Goal: Use online tool/utility: Utilize a website feature to perform a specific function

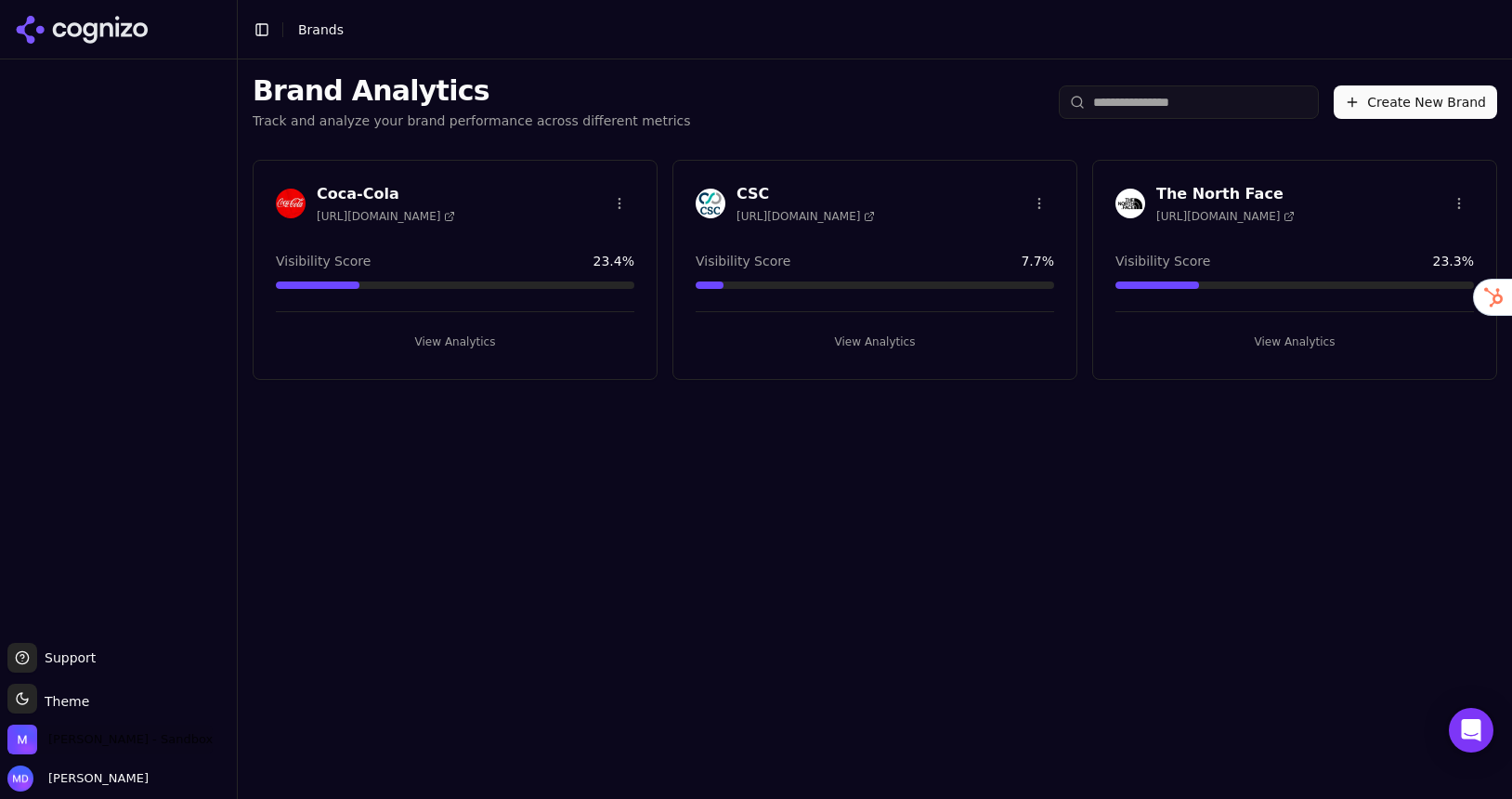
click at [66, 730] on span "[PERSON_NAME] - Sandbox" at bounding box center [110, 739] width 205 height 30
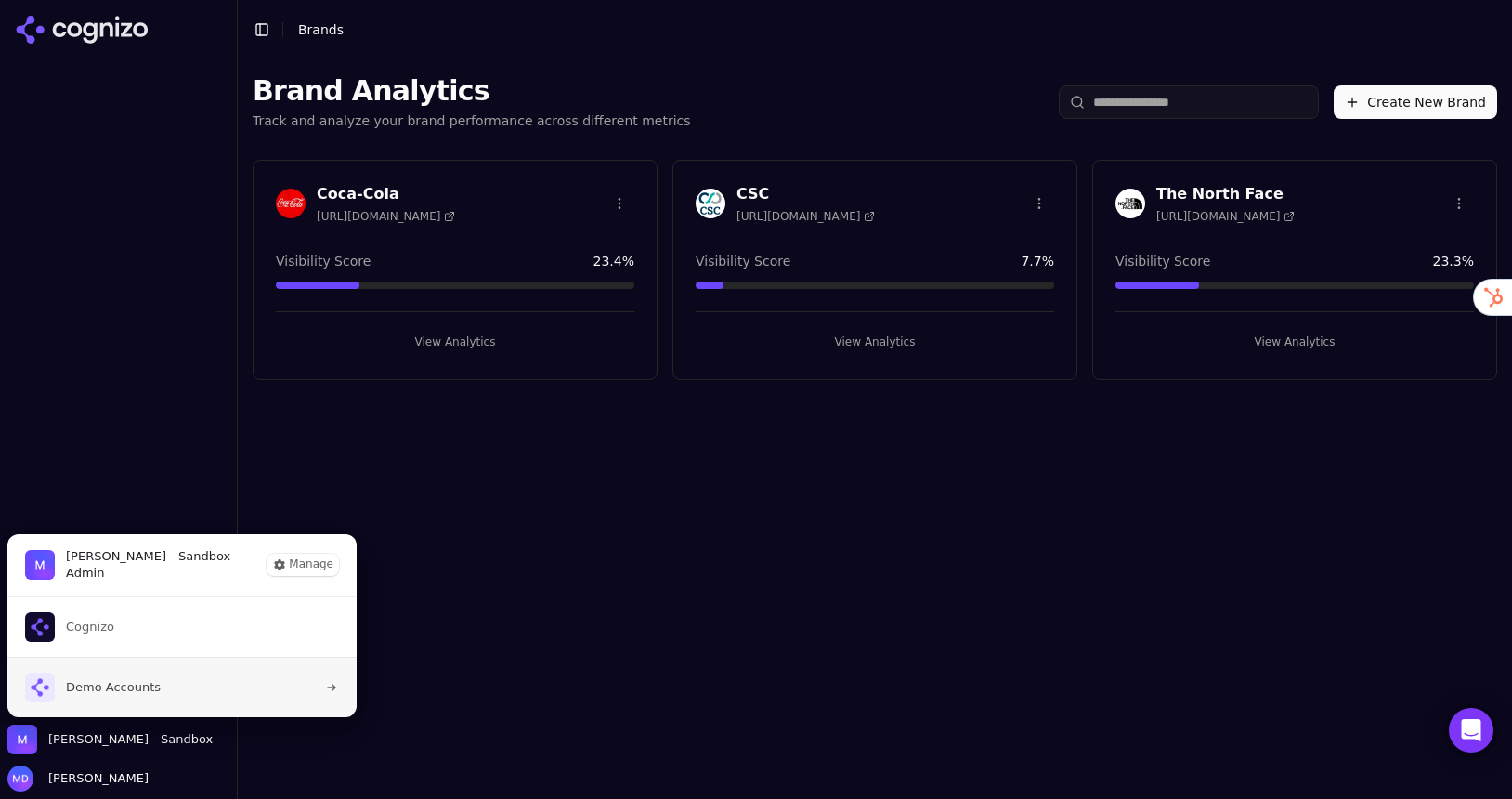
click at [117, 692] on span "Demo Accounts" at bounding box center [113, 687] width 95 height 17
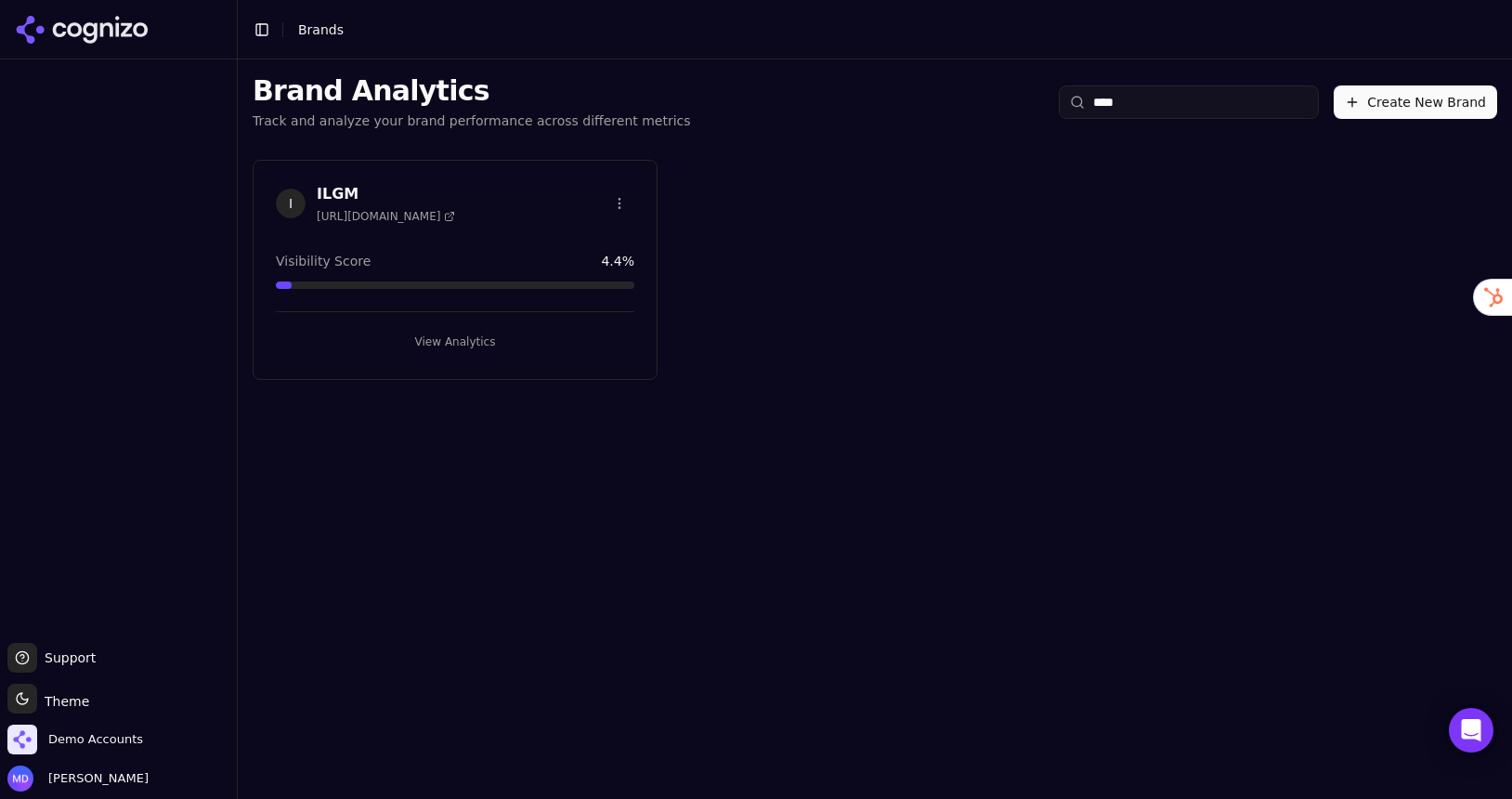
type input "****"
click at [443, 356] on div "I ILGM [URL][DOMAIN_NAME] Visibility Score 4.4 % View Analytics" at bounding box center [454, 269] width 405 height 220
click at [441, 351] on button "View Analytics" at bounding box center [455, 342] width 359 height 30
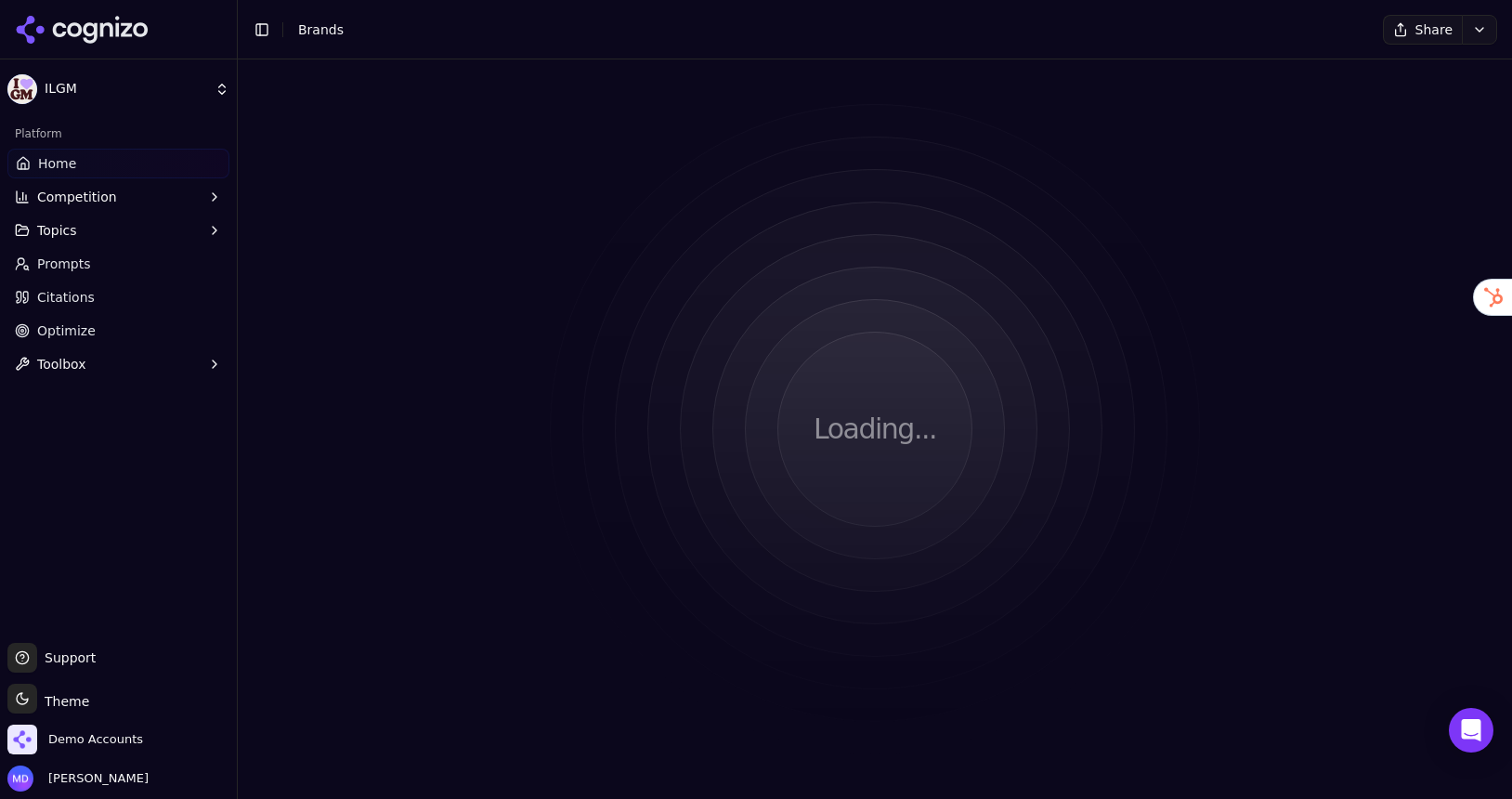
click at [113, 311] on link "Citations" at bounding box center [118, 298] width 222 height 30
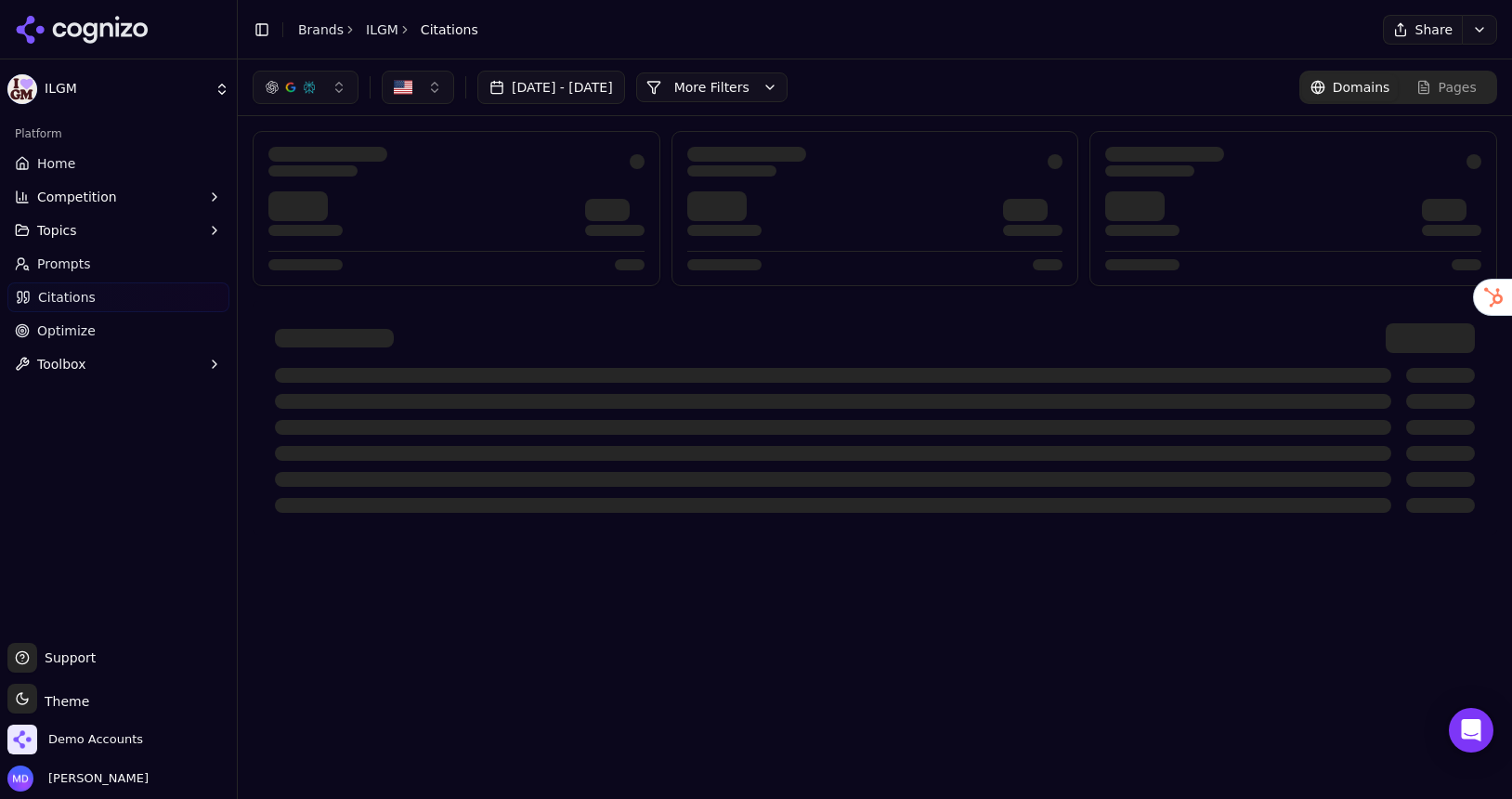
click at [108, 331] on link "Optimize" at bounding box center [118, 330] width 222 height 30
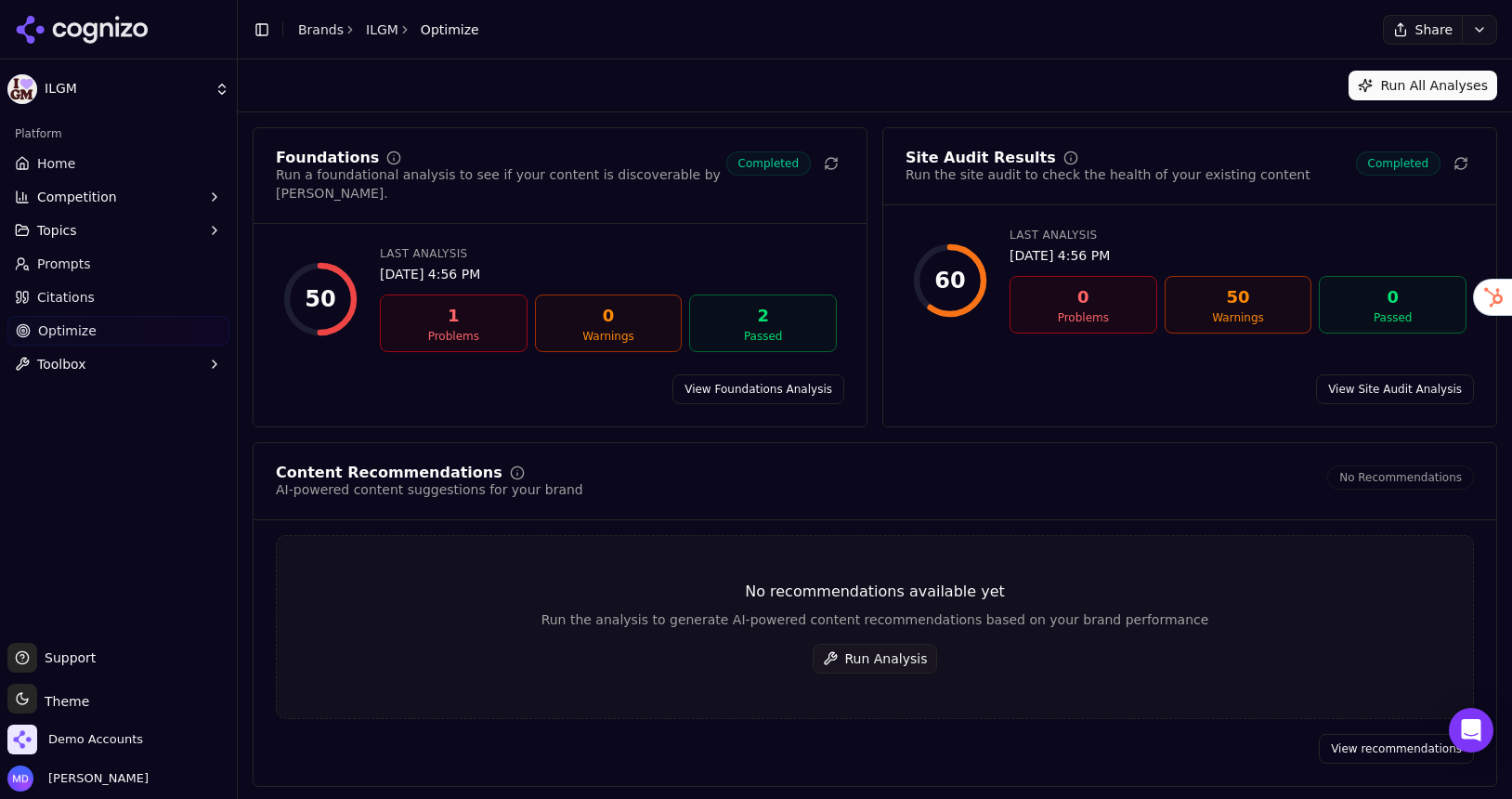
click at [860, 643] on button "Run Analysis" at bounding box center [875, 658] width 125 height 30
click at [316, 32] on link "Brands" at bounding box center [321, 30] width 45 height 15
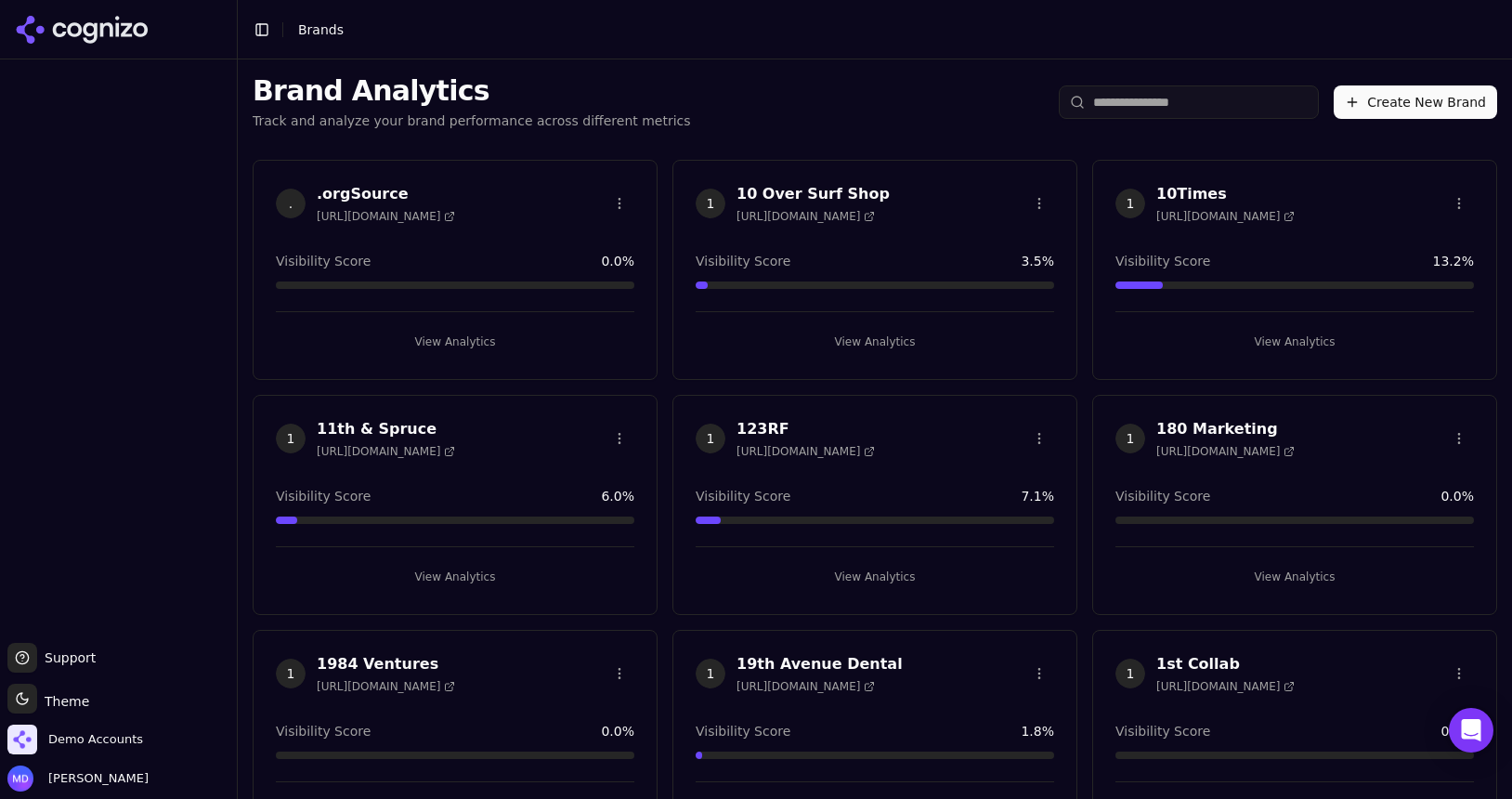
click at [1208, 93] on input "search" at bounding box center [1189, 102] width 260 height 33
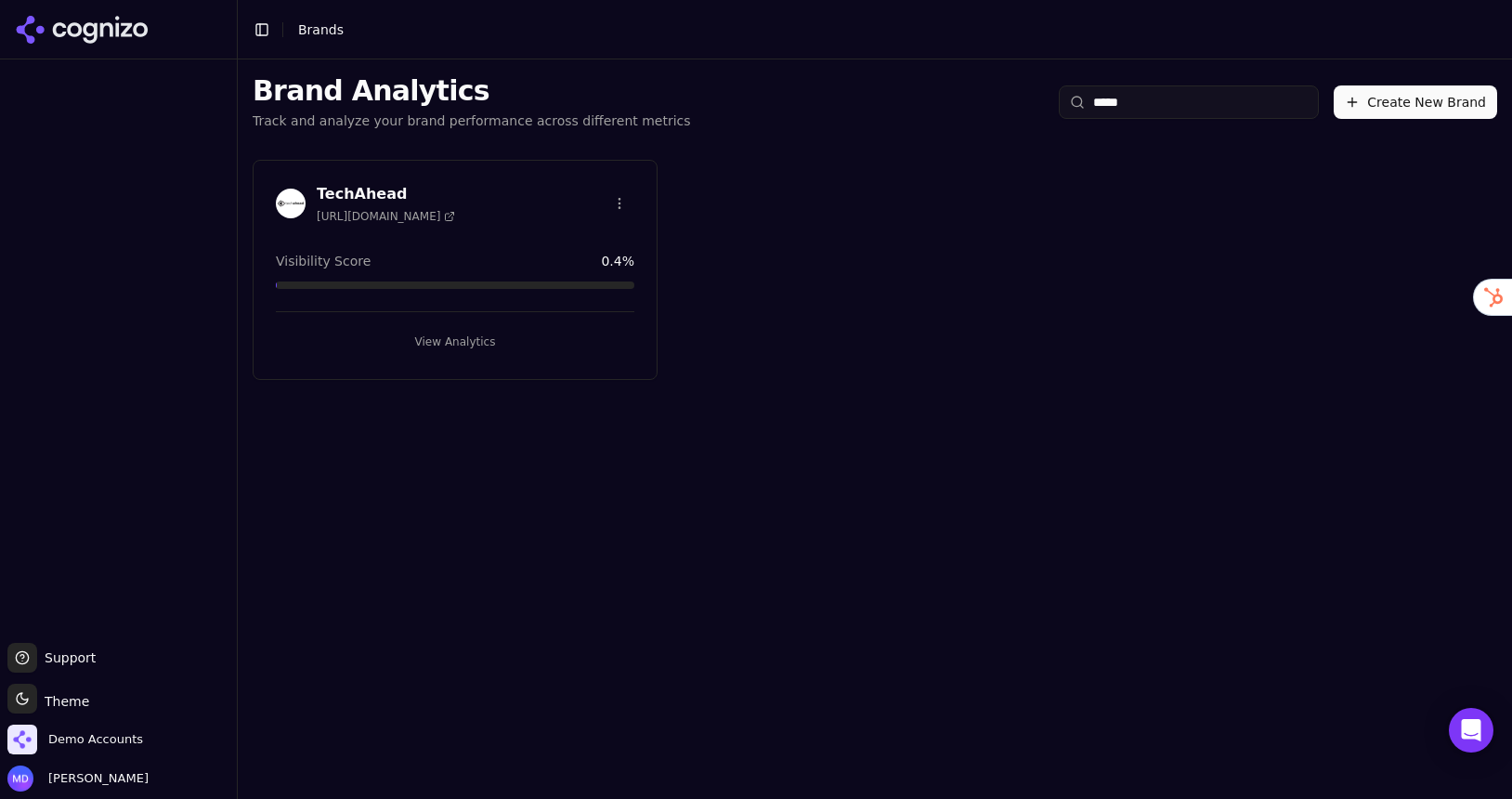
type input "*****"
click at [436, 350] on button "View Analytics" at bounding box center [455, 342] width 359 height 30
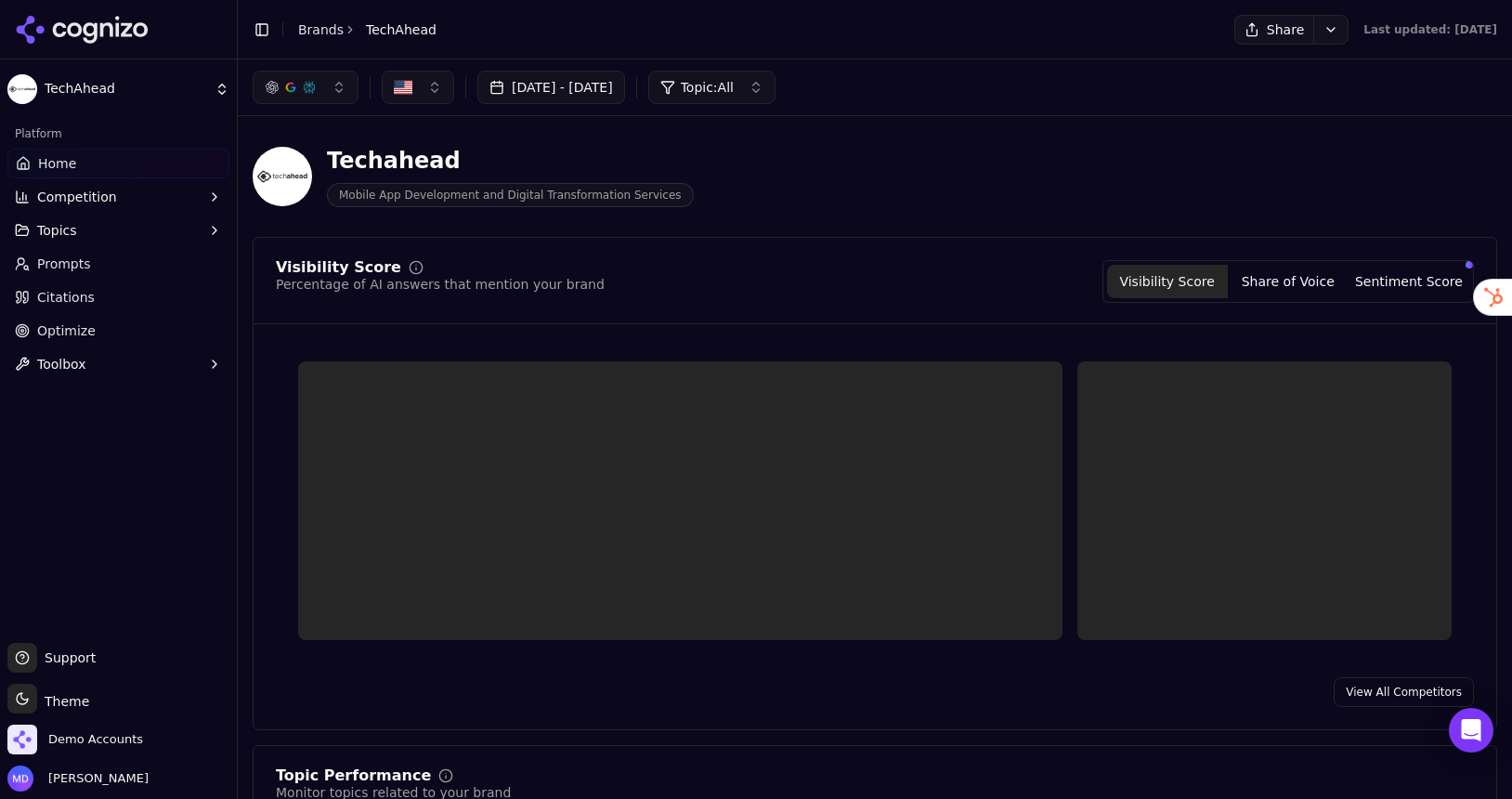
click at [95, 321] on link "Optimize" at bounding box center [118, 330] width 222 height 30
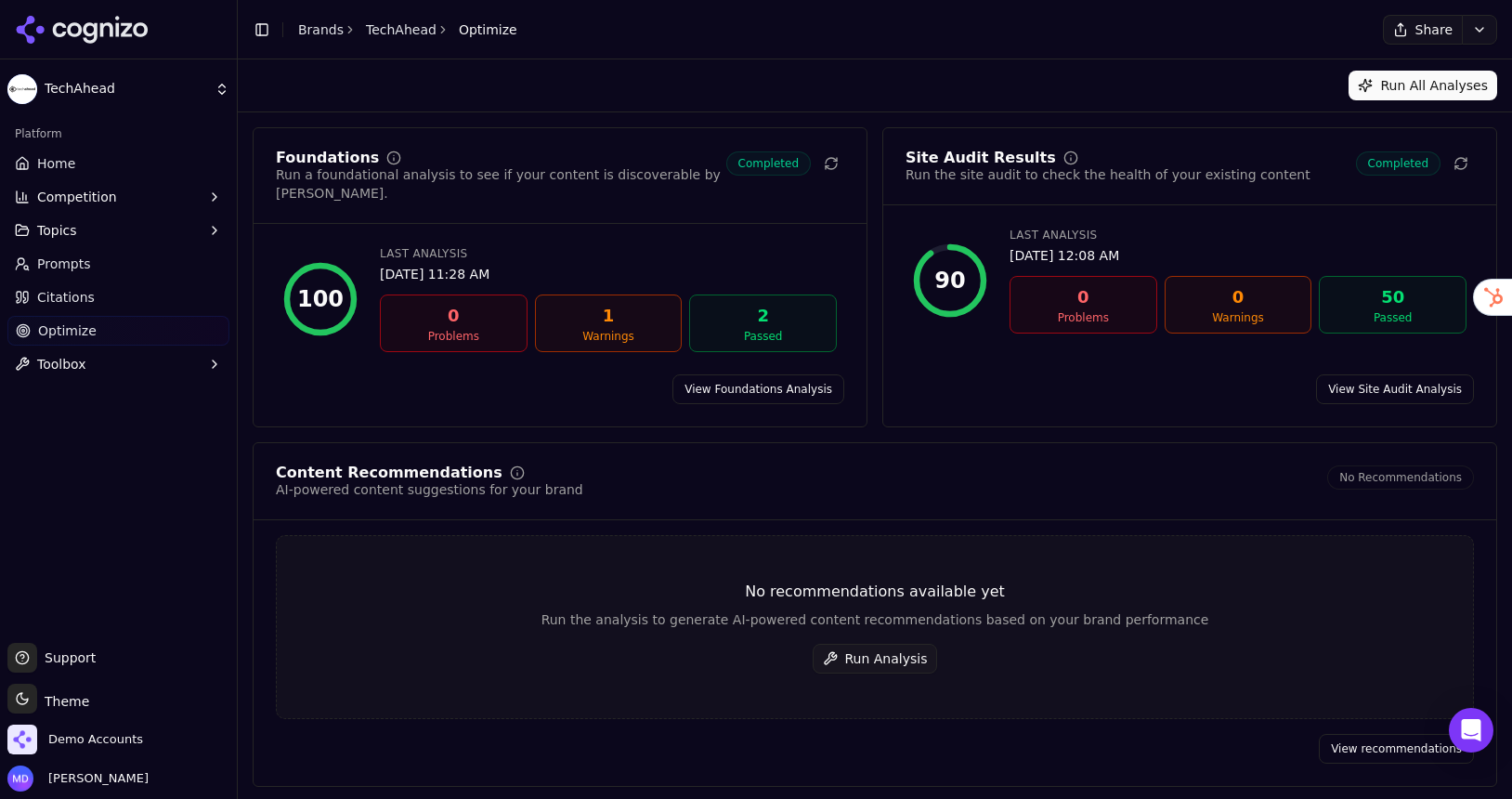
click at [889, 643] on button "Run Analysis" at bounding box center [875, 658] width 125 height 30
